Goal: Find specific page/section: Find specific page/section

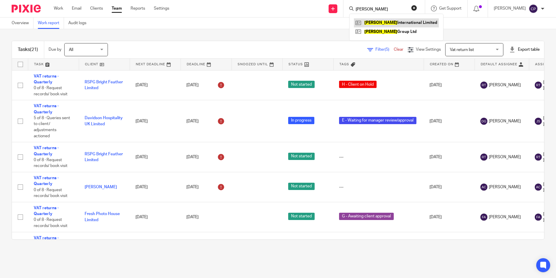
type input "Rushton"
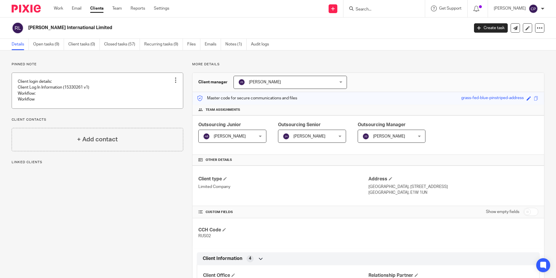
click at [72, 92] on link at bounding box center [97, 90] width 171 height 35
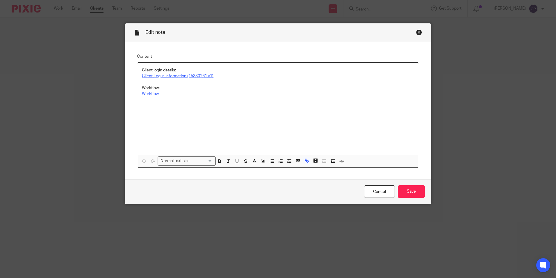
click at [190, 74] on link "Client Log In Information (15330261 v1)" at bounding box center [178, 76] width 72 height 4
